Goal: Task Accomplishment & Management: Complete application form

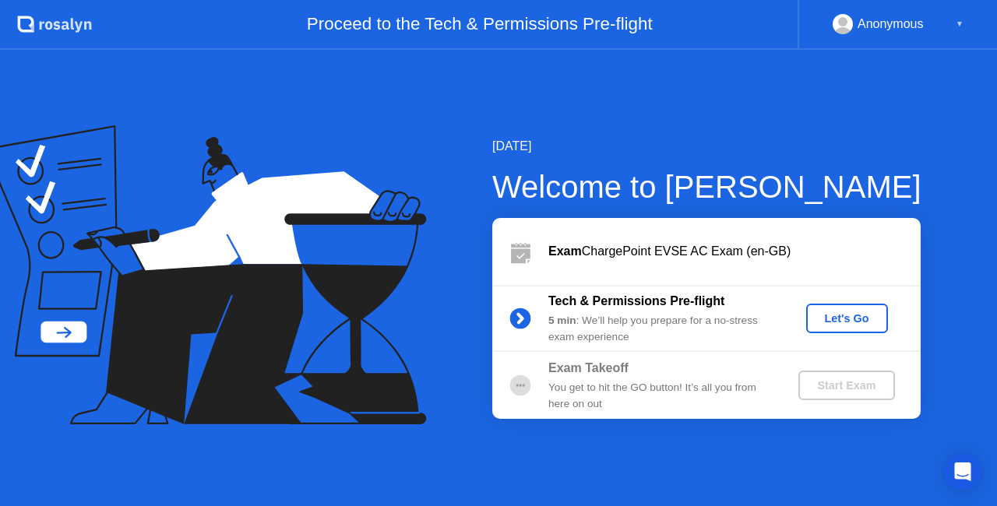
click at [827, 315] on div "Let's Go" at bounding box center [847, 318] width 69 height 12
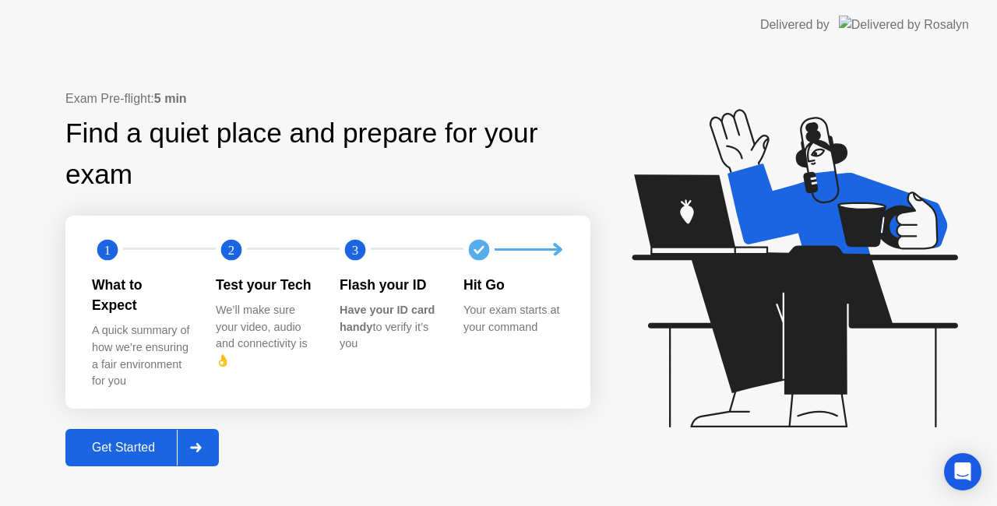
click at [157, 446] on div "Get Started" at bounding box center [123, 448] width 107 height 14
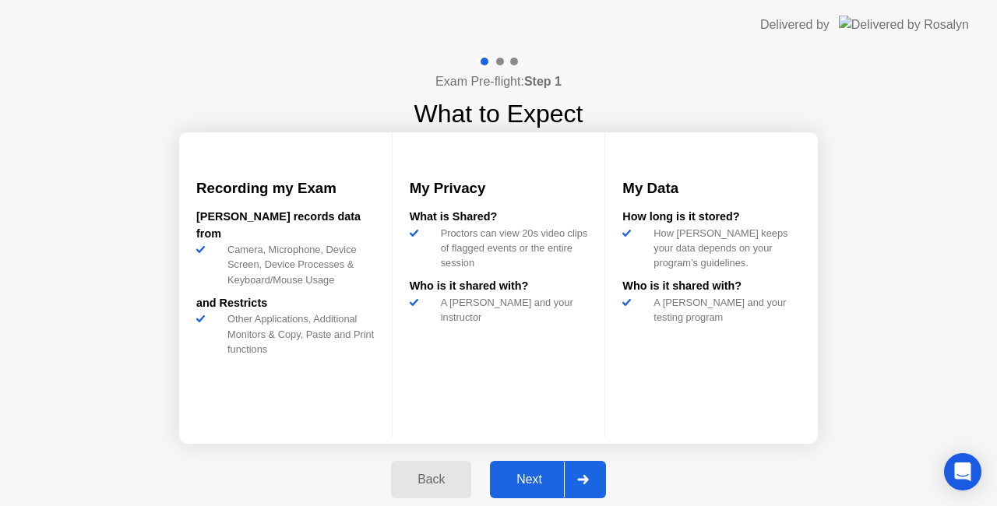
click at [508, 487] on div "Next" at bounding box center [529, 480] width 69 height 14
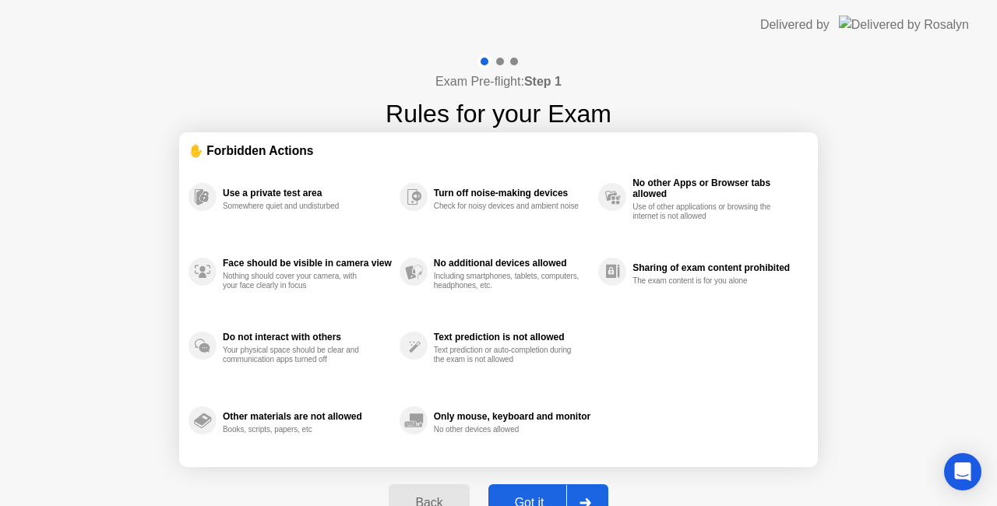
click at [508, 489] on button "Got it" at bounding box center [549, 503] width 120 height 37
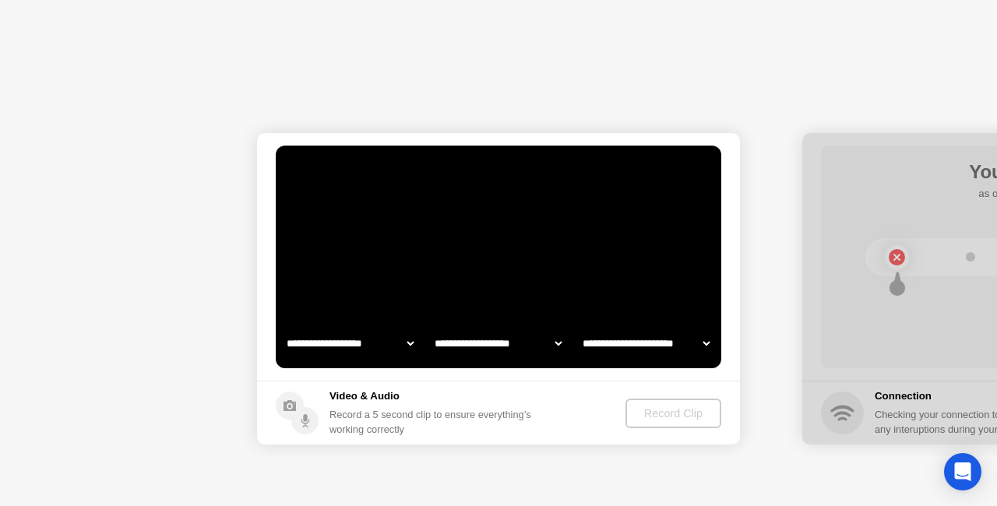
select select "**********"
select select "*******"
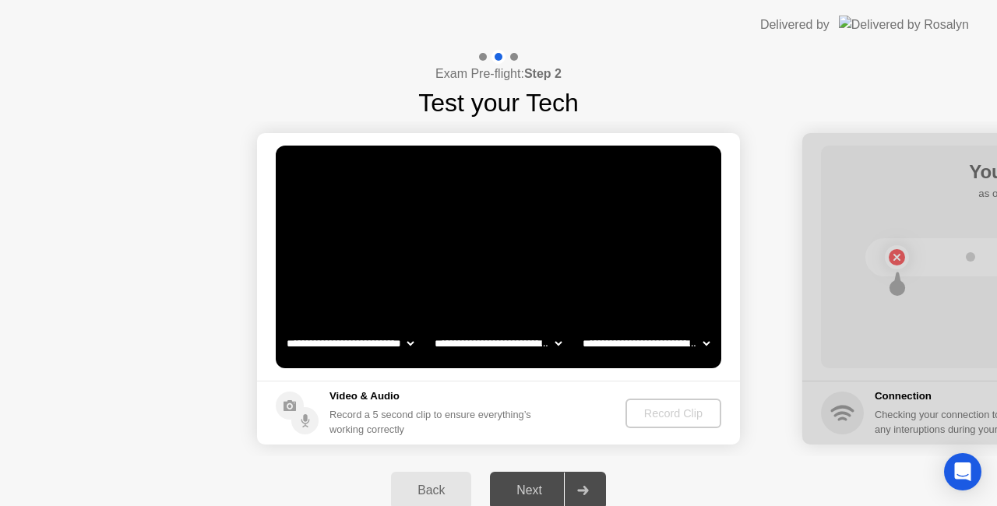
click at [638, 418] on div "Record Clip" at bounding box center [673, 413] width 83 height 12
click at [694, 411] on div "Record Clip" at bounding box center [674, 413] width 83 height 12
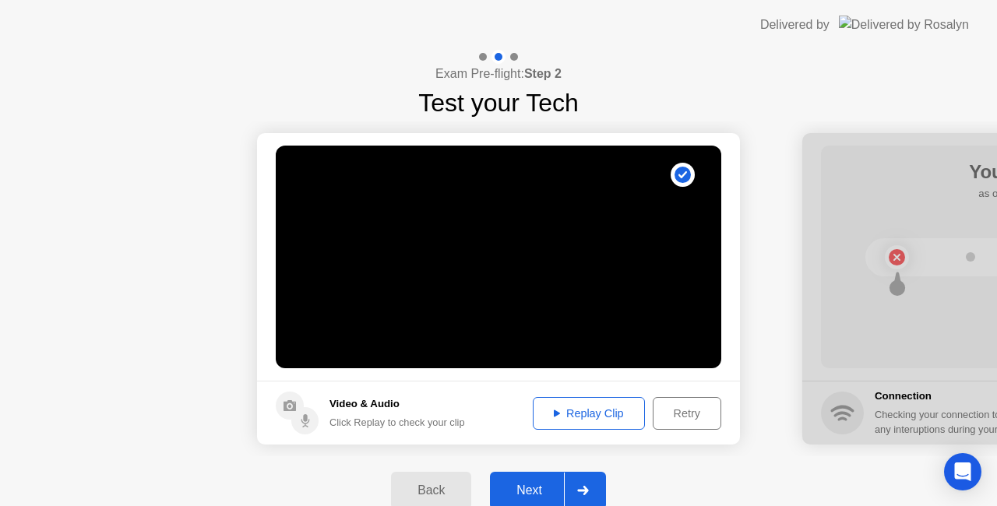
click at [540, 491] on div "Next" at bounding box center [529, 491] width 69 height 14
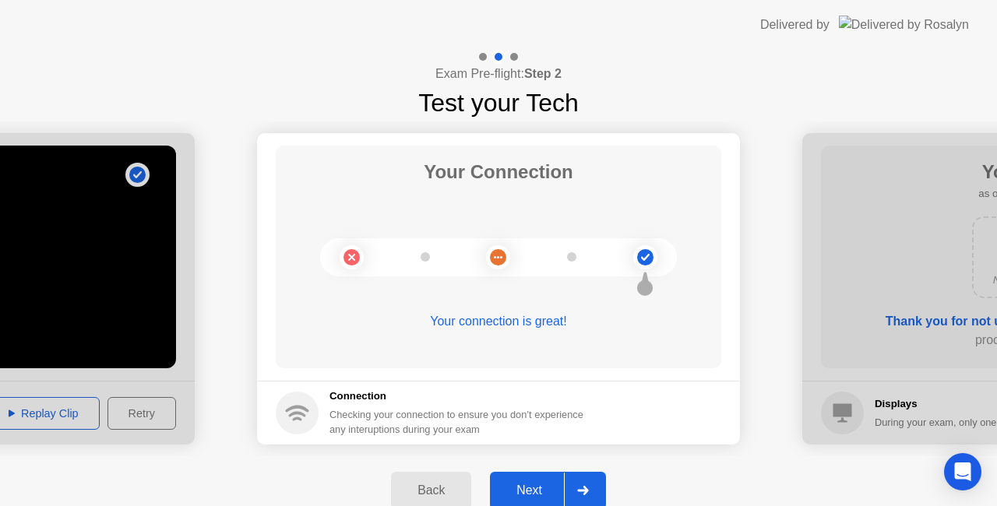
click at [540, 491] on div "Next" at bounding box center [529, 491] width 69 height 14
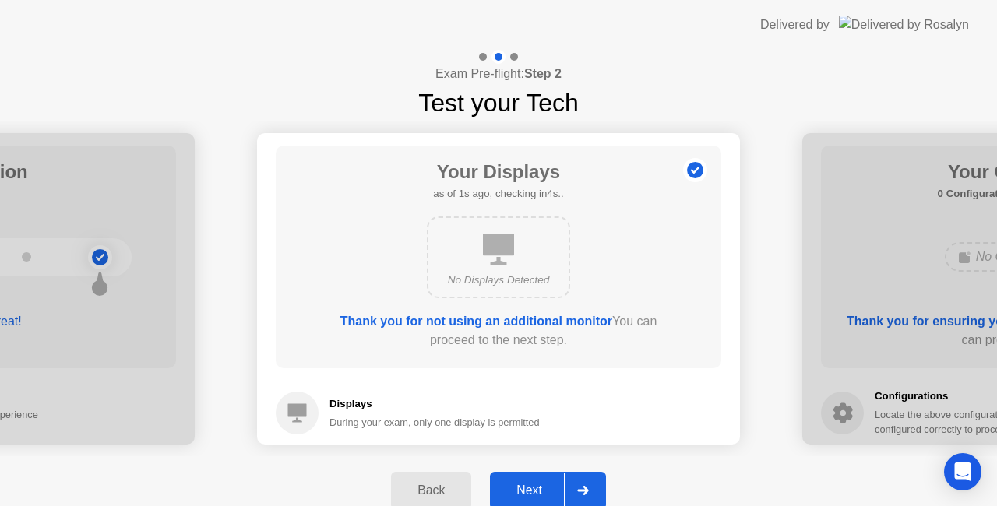
click at [540, 491] on div "Next" at bounding box center [529, 491] width 69 height 14
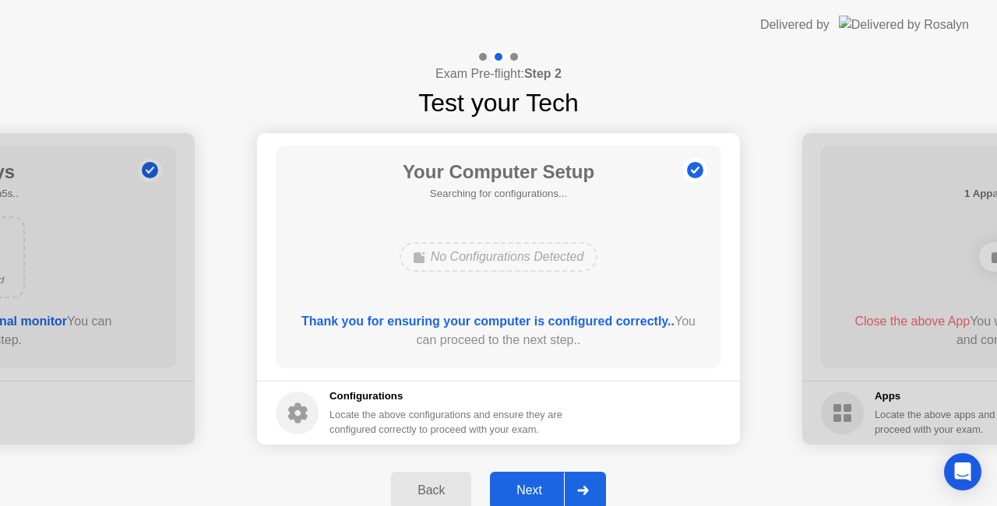
click at [540, 491] on div "Next" at bounding box center [529, 491] width 69 height 14
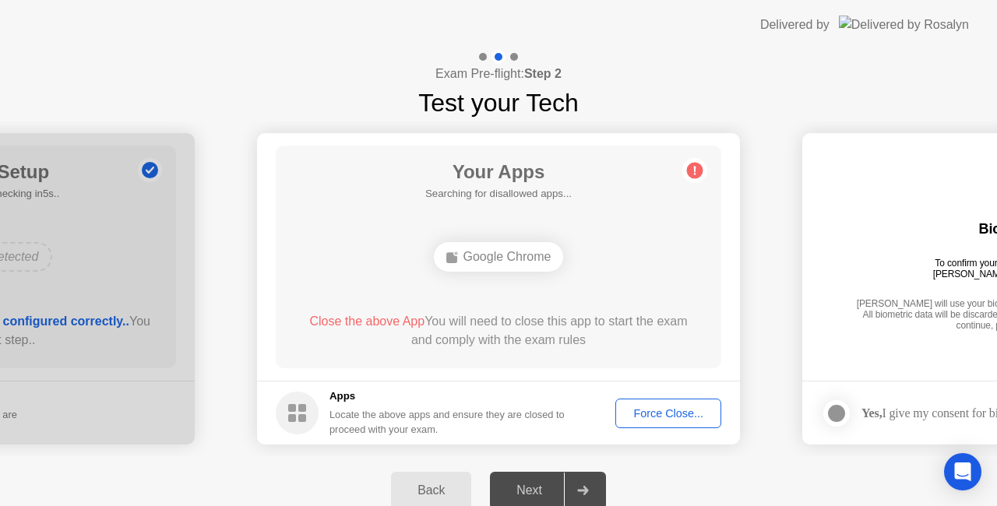
click at [689, 407] on div "Force Close..." at bounding box center [668, 413] width 95 height 12
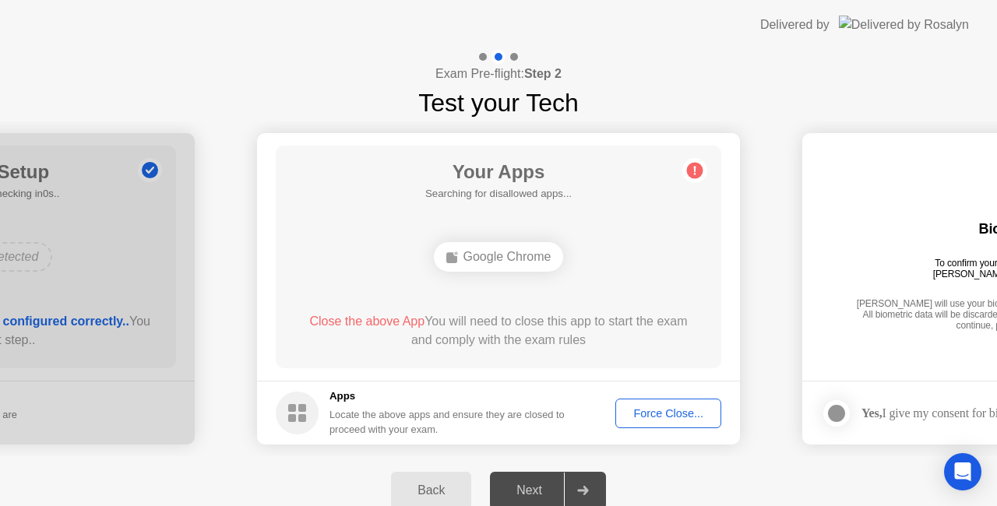
click at [681, 413] on div "Force Close..." at bounding box center [668, 413] width 95 height 12
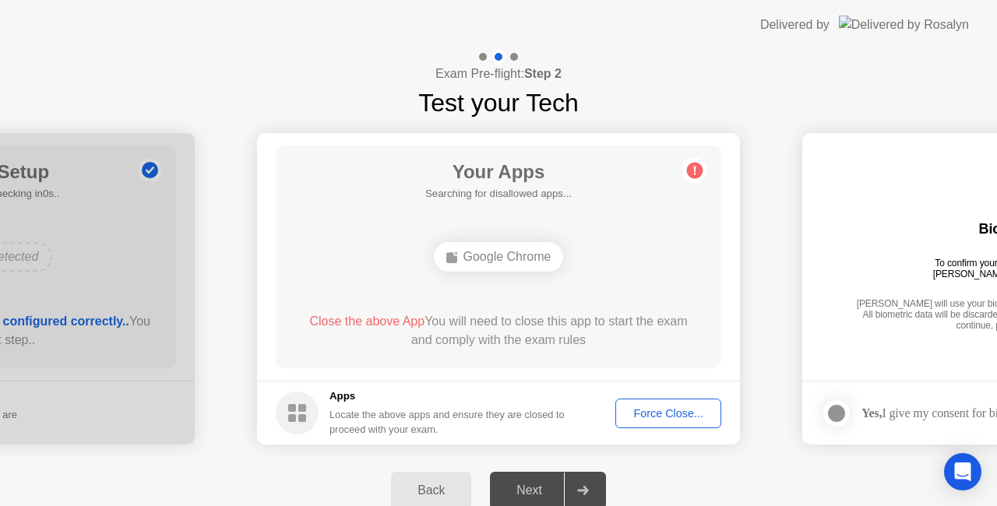
click at [672, 417] on div "Force Close..." at bounding box center [668, 413] width 95 height 12
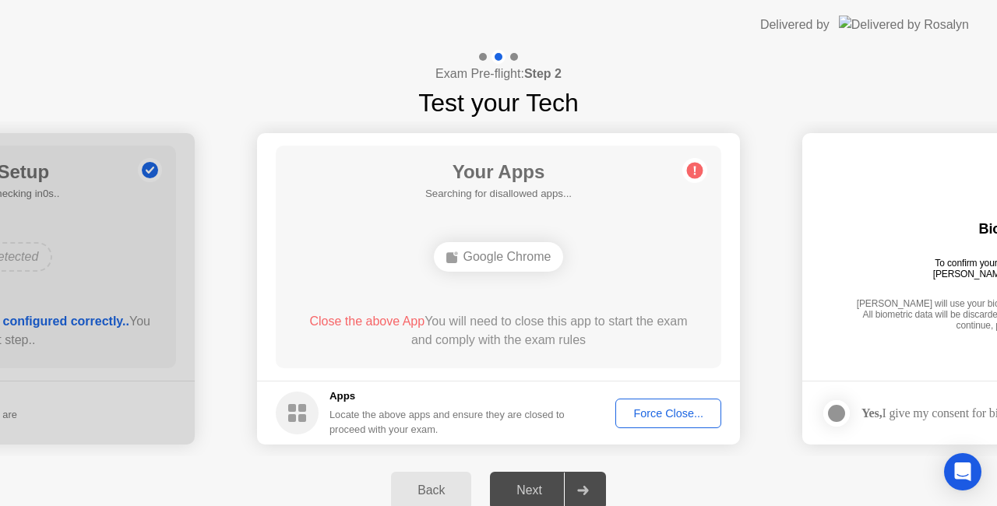
click at [467, 283] on div "Your Apps Searching for disallowed apps... Google Chrome Close the above App Yo…" at bounding box center [499, 257] width 446 height 223
click at [468, 262] on div "Google Chrome" at bounding box center [499, 257] width 130 height 30
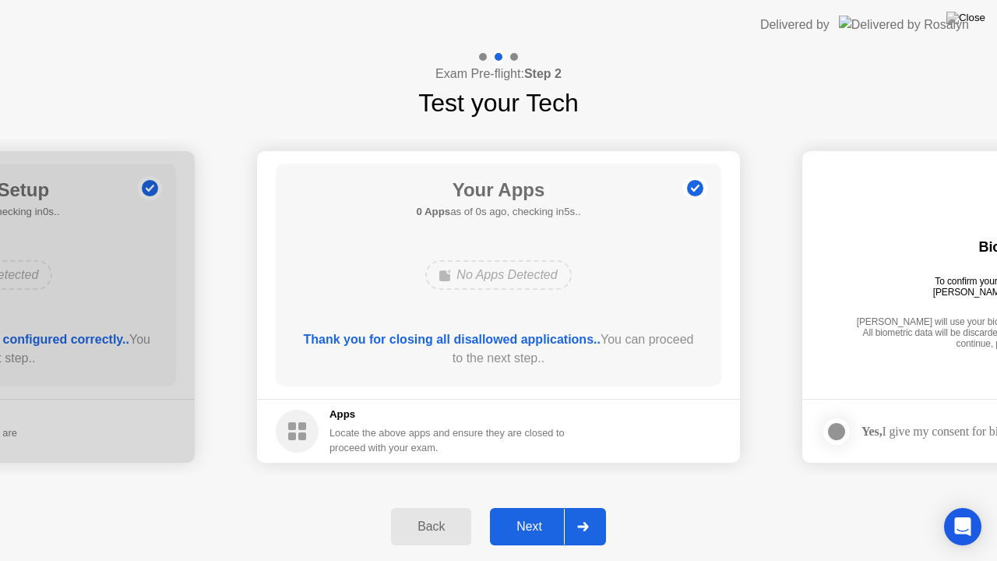
click at [589, 506] on div at bounding box center [582, 527] width 37 height 36
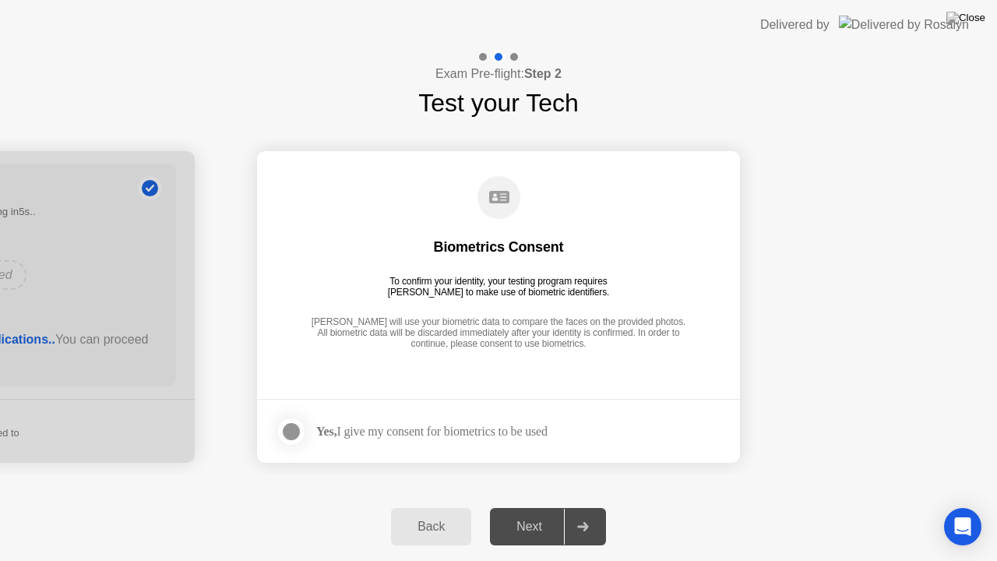
click at [278, 443] on label at bounding box center [296, 431] width 41 height 31
click at [563, 506] on button "Next" at bounding box center [548, 526] width 116 height 37
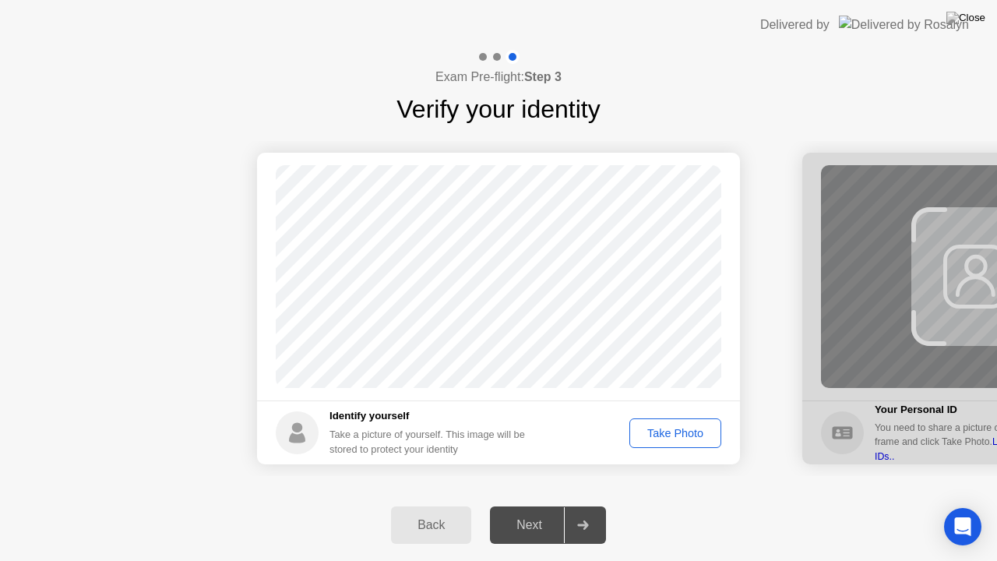
click at [645, 441] on button "Take Photo" at bounding box center [676, 433] width 92 height 30
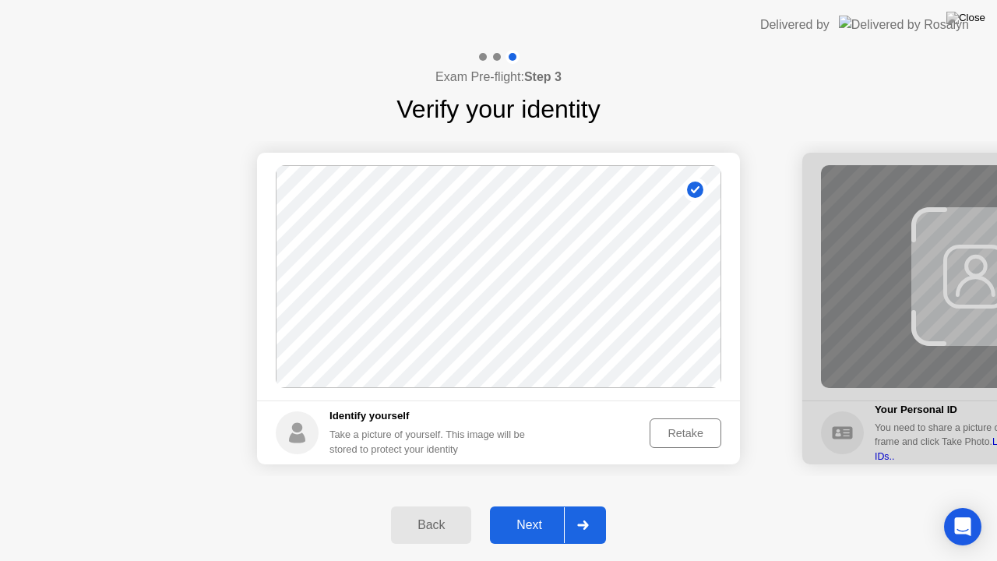
click at [573, 506] on div at bounding box center [582, 525] width 37 height 36
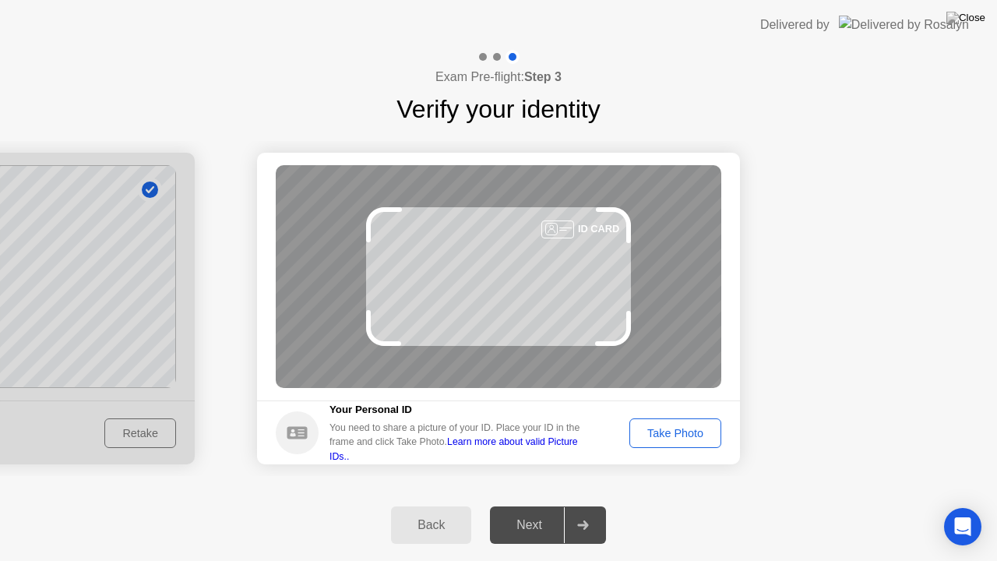
click at [662, 427] on div "Take Photo" at bounding box center [675, 433] width 81 height 12
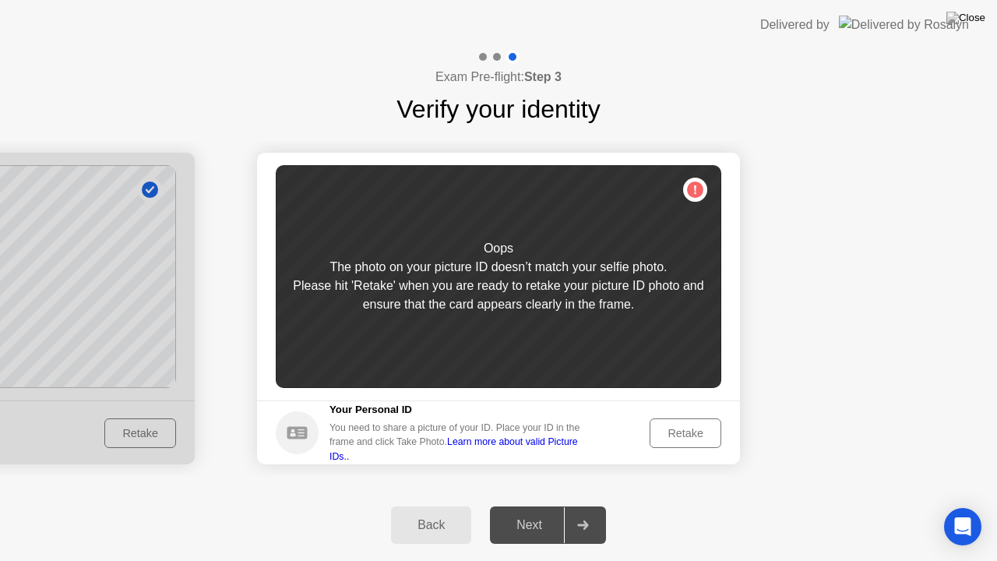
click at [683, 427] on div "Retake" at bounding box center [685, 433] width 61 height 12
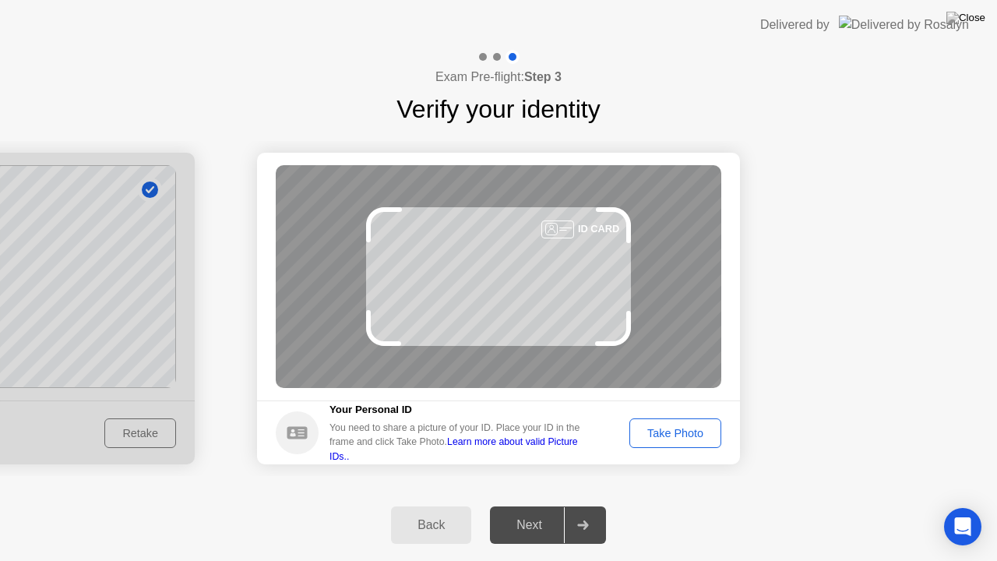
click at [683, 427] on div "Take Photo" at bounding box center [675, 433] width 81 height 12
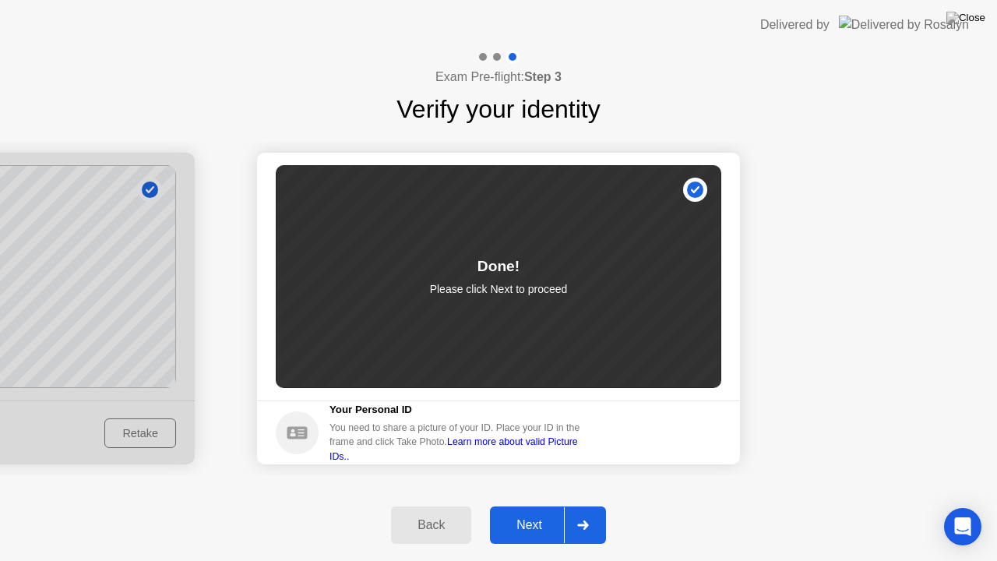
click at [577, 506] on div at bounding box center [582, 525] width 37 height 36
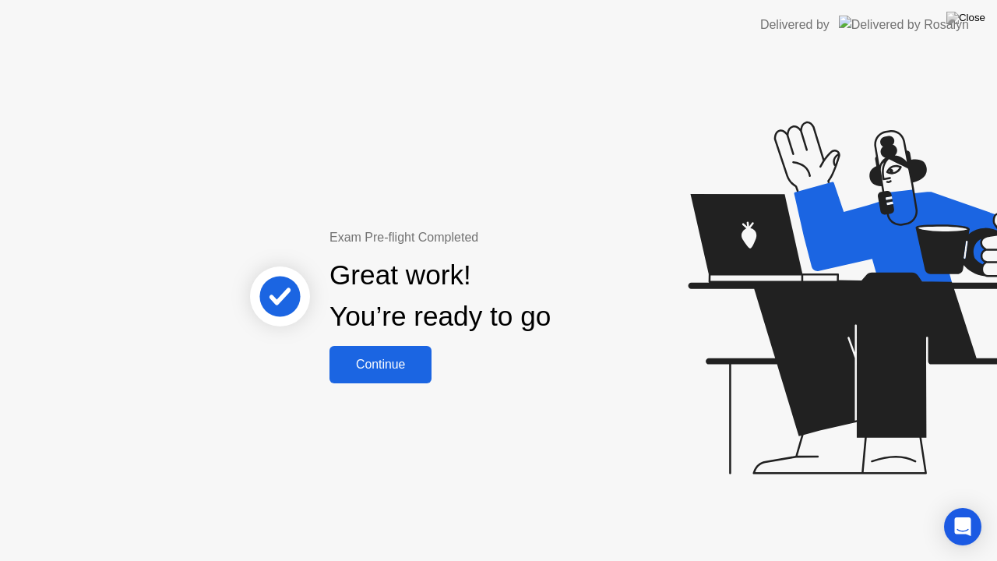
click at [400, 371] on div "Continue" at bounding box center [380, 365] width 93 height 14
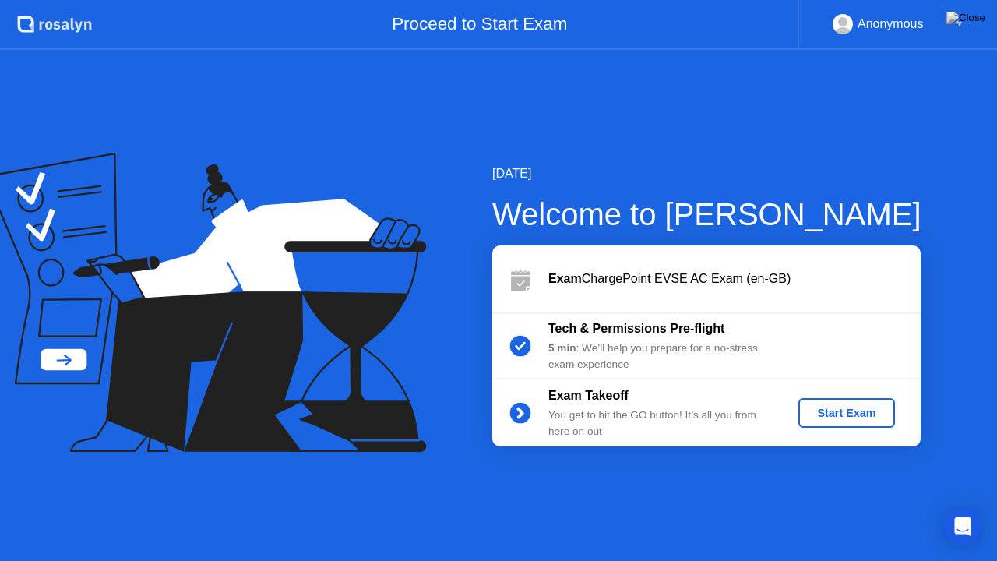
click at [855, 407] on div "Start Exam" at bounding box center [846, 413] width 83 height 12
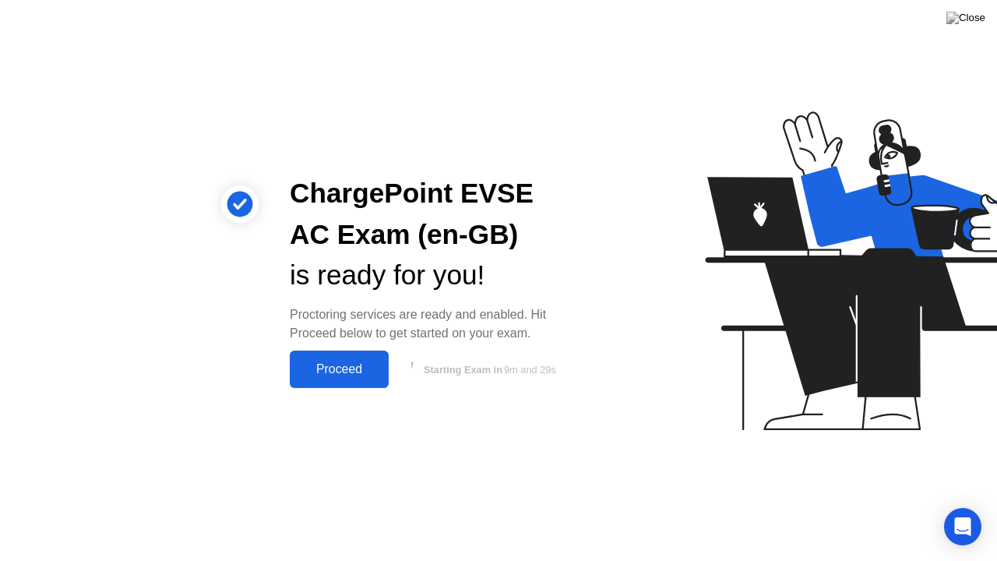
click at [306, 365] on div "Proceed" at bounding box center [340, 369] width 90 height 14
